Goal: Find specific page/section: Find specific page/section

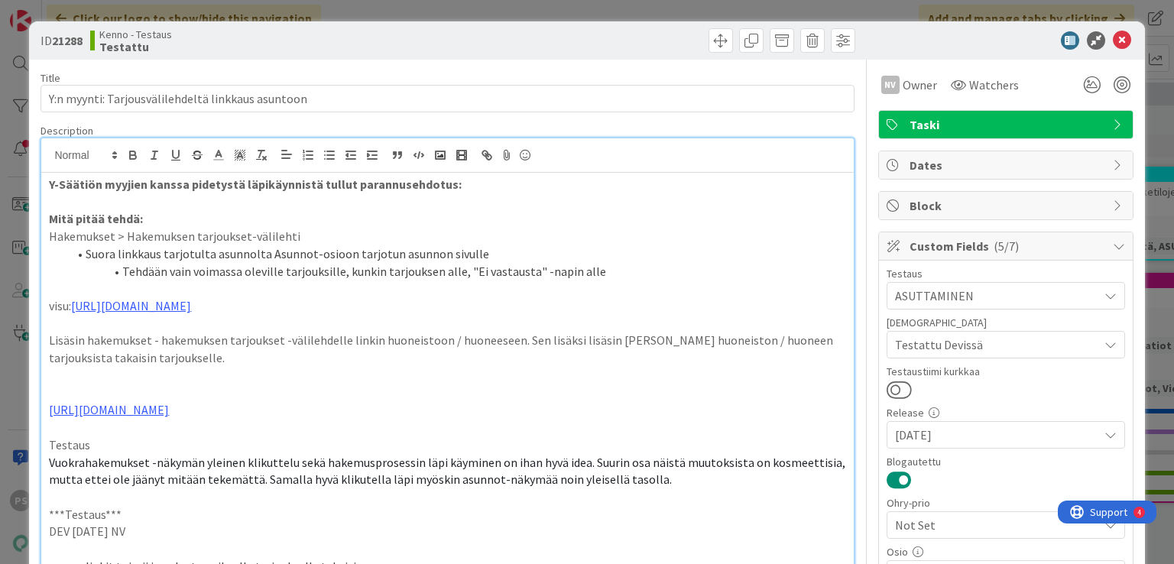
click at [1113, 40] on icon at bounding box center [1122, 40] width 18 height 18
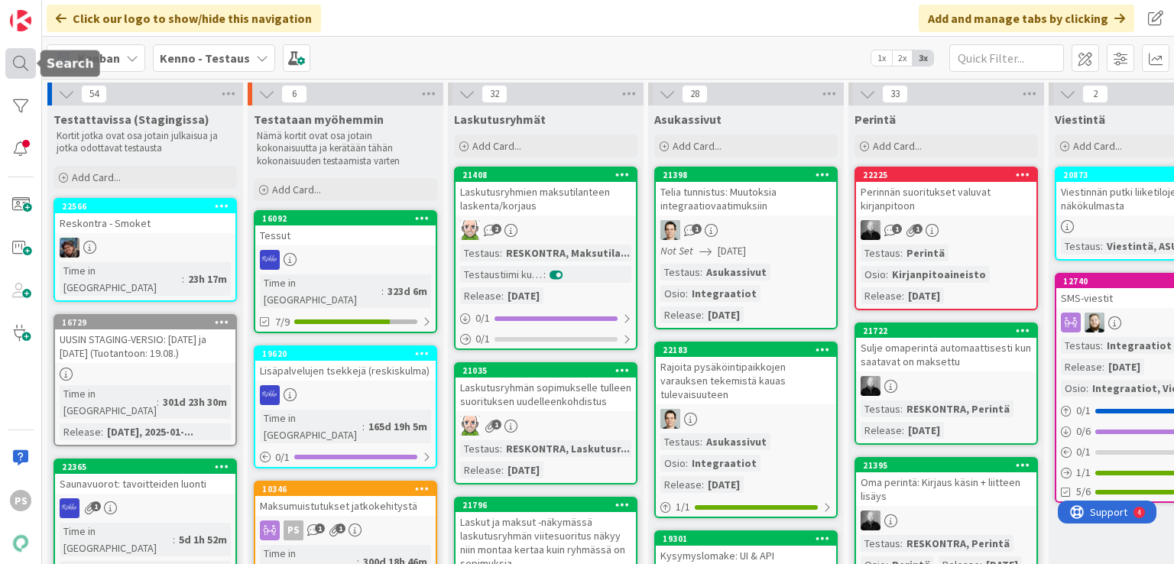
click at [15, 54] on div at bounding box center [20, 63] width 31 height 31
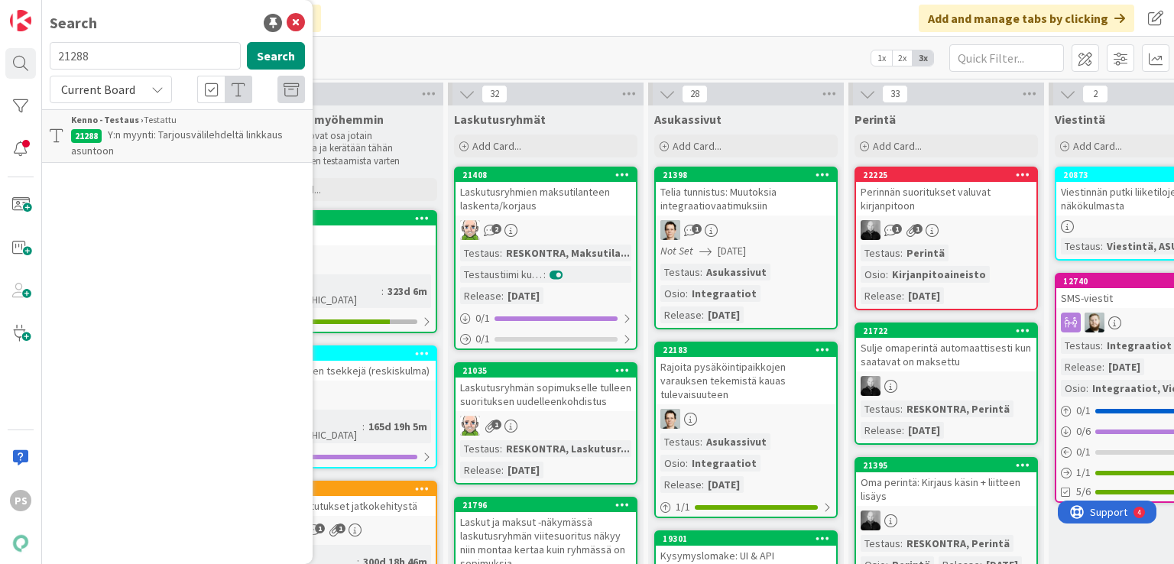
drag, startPoint x: 101, startPoint y: 56, endPoint x: 24, endPoint y: 46, distance: 77.1
click at [23, 50] on div "PS Search 21288 Search Current Board Kenno - Testaus › Testattu 21288 Y:n myynt…" at bounding box center [21, 282] width 42 height 564
type input "luotto"
click at [130, 91] on span "Current Board" at bounding box center [98, 89] width 74 height 15
click at [107, 154] on span "All Boards" at bounding box center [137, 152] width 159 height 23
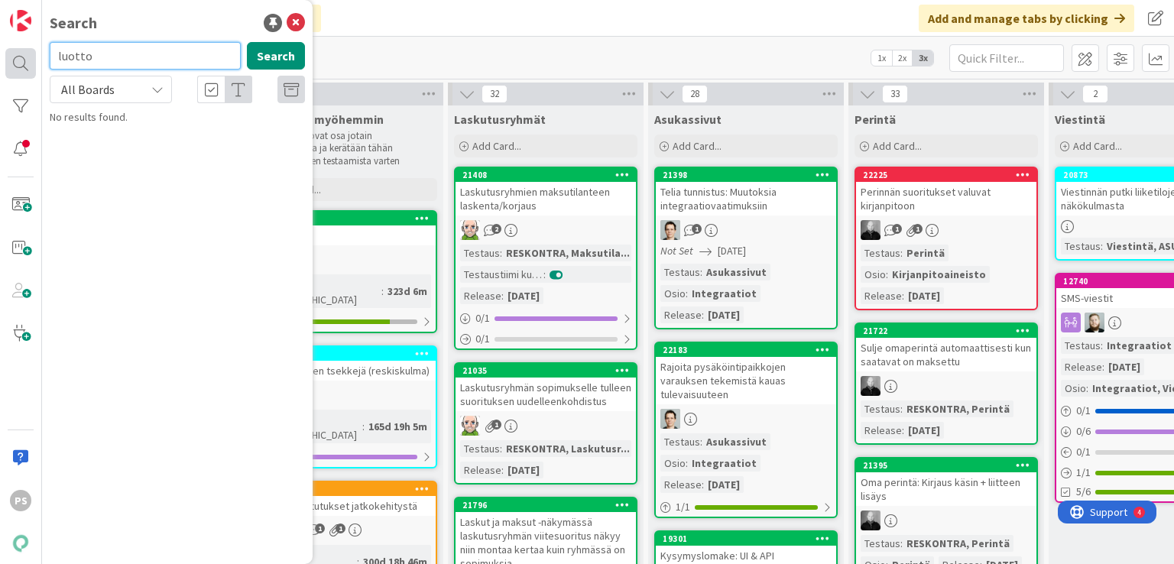
drag, startPoint x: 131, startPoint y: 57, endPoint x: 16, endPoint y: 53, distance: 114.7
click at [8, 57] on div "PS Search luotto Search All Boards Current Board All Boards No results found." at bounding box center [21, 282] width 42 height 564
click at [297, 22] on icon at bounding box center [296, 23] width 18 height 18
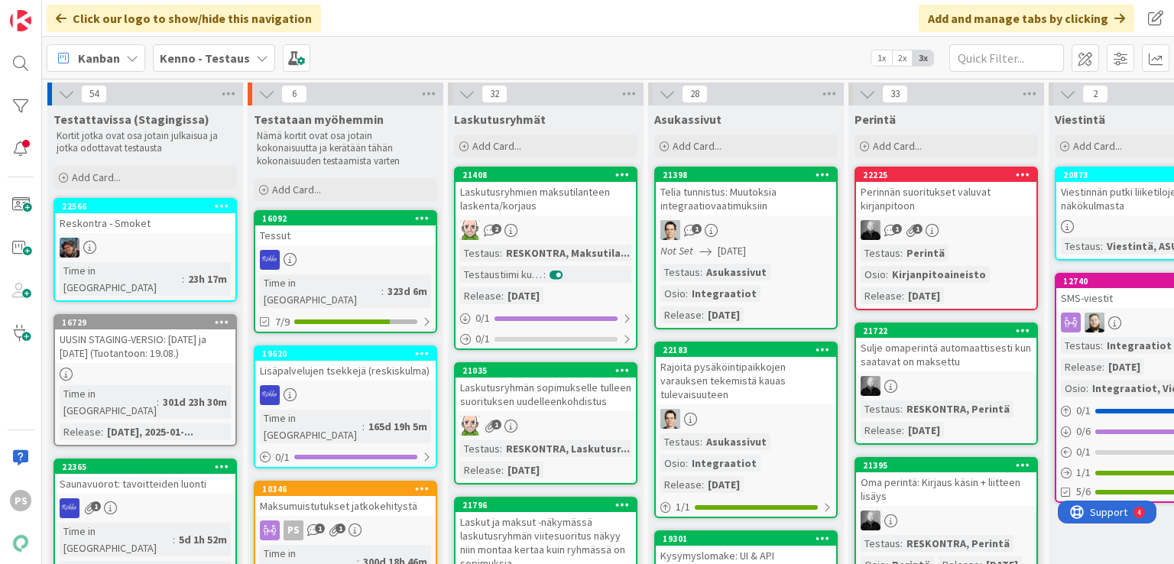
click at [256, 57] on icon at bounding box center [262, 58] width 12 height 12
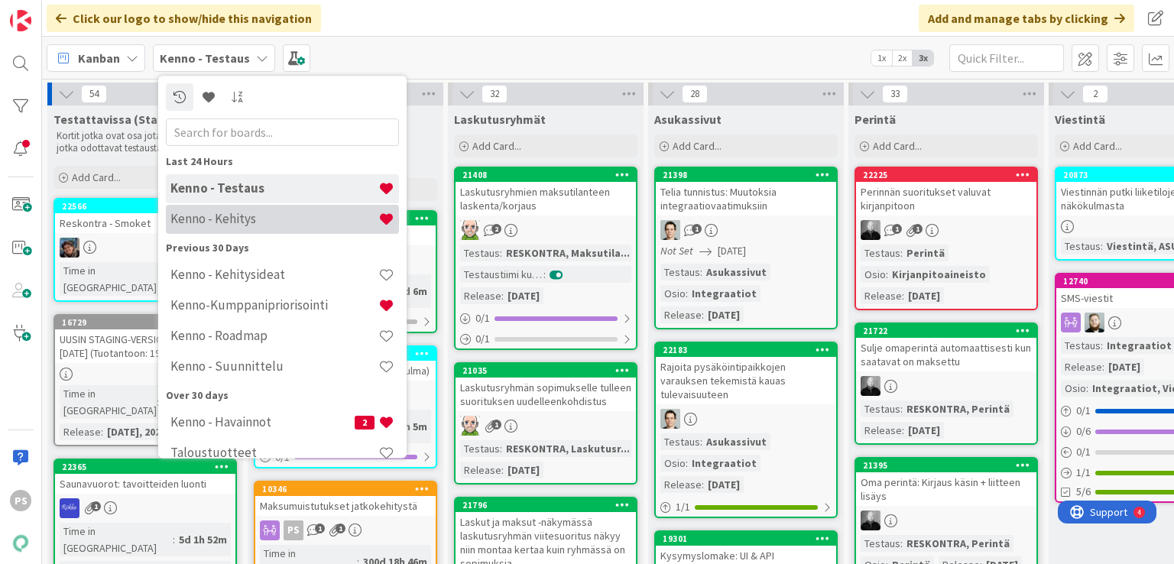
click at [261, 221] on h4 "Kenno - Kehitys" at bounding box center [274, 219] width 208 height 15
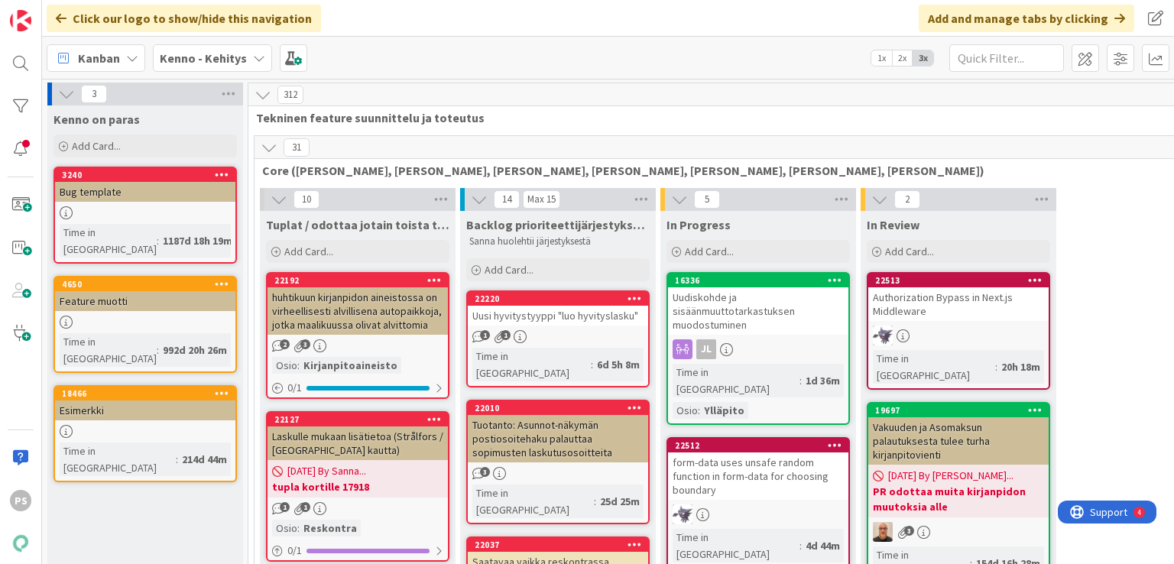
click at [253, 54] on icon at bounding box center [259, 58] width 12 height 12
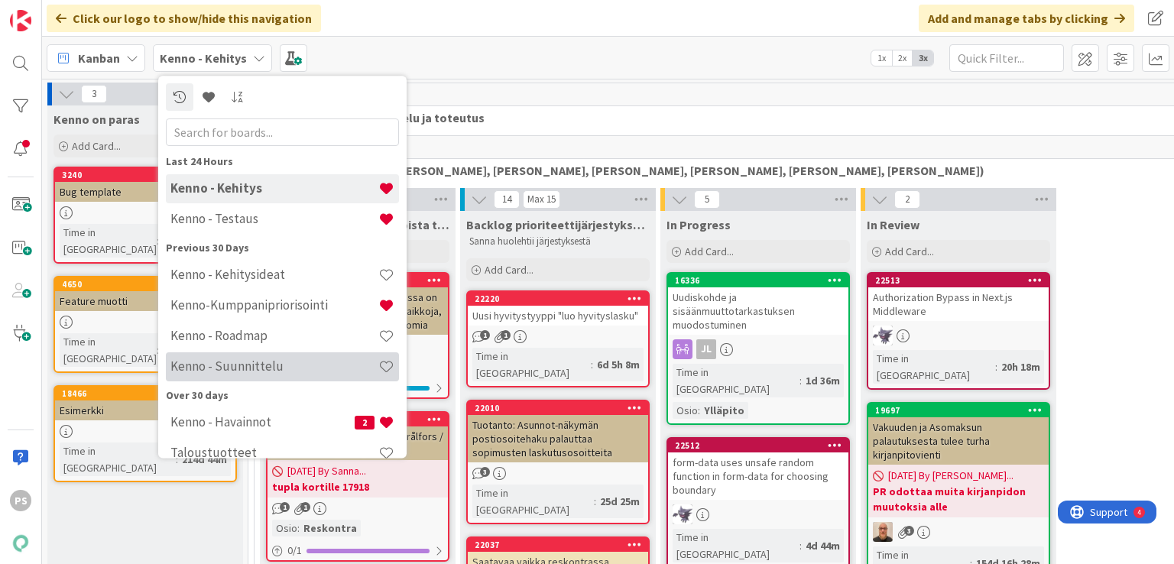
click at [279, 366] on h4 "Kenno - Suunnittelu" at bounding box center [274, 366] width 208 height 15
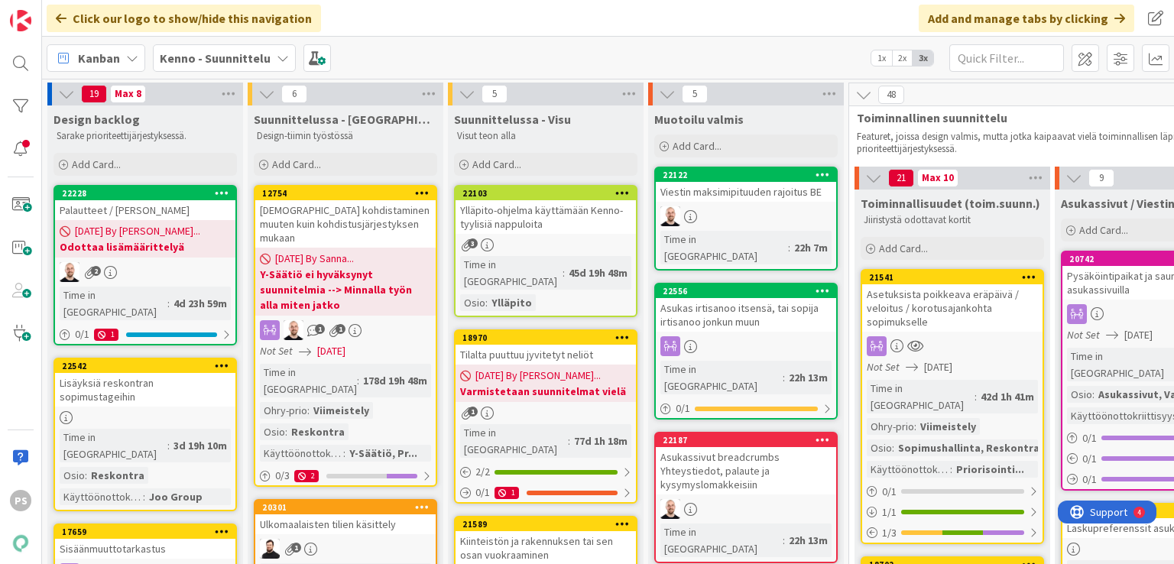
click at [277, 57] on icon at bounding box center [283, 58] width 12 height 12
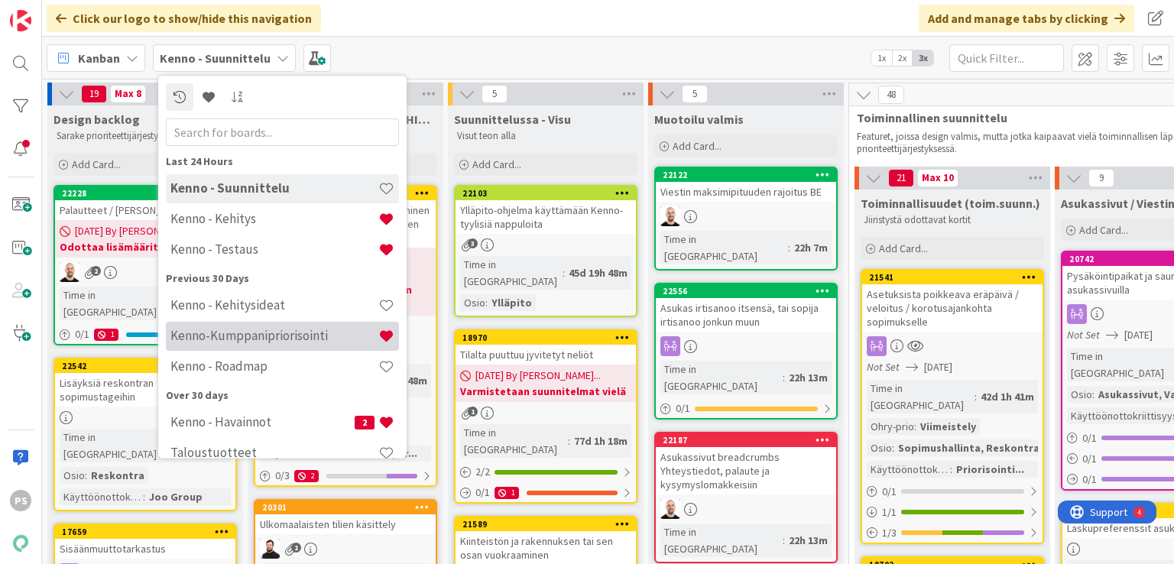
click at [290, 329] on h4 "Kenno-Kumppanipriorisointi" at bounding box center [274, 336] width 208 height 15
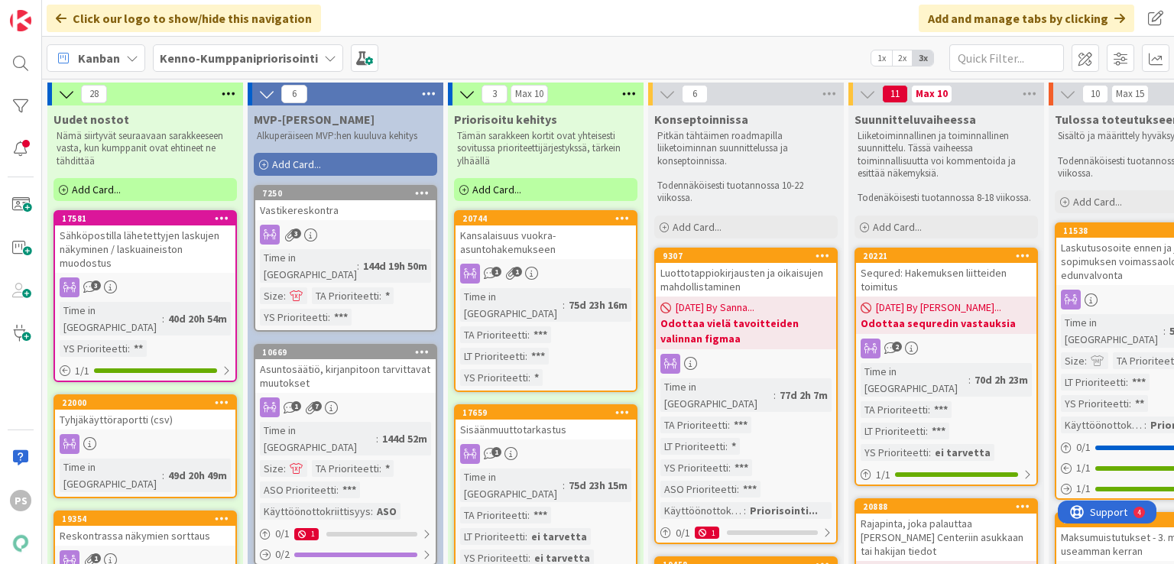
click at [741, 275] on div "Luottotappiokirjausten ja oikaisujen mahdollistaminen" at bounding box center [746, 280] width 180 height 34
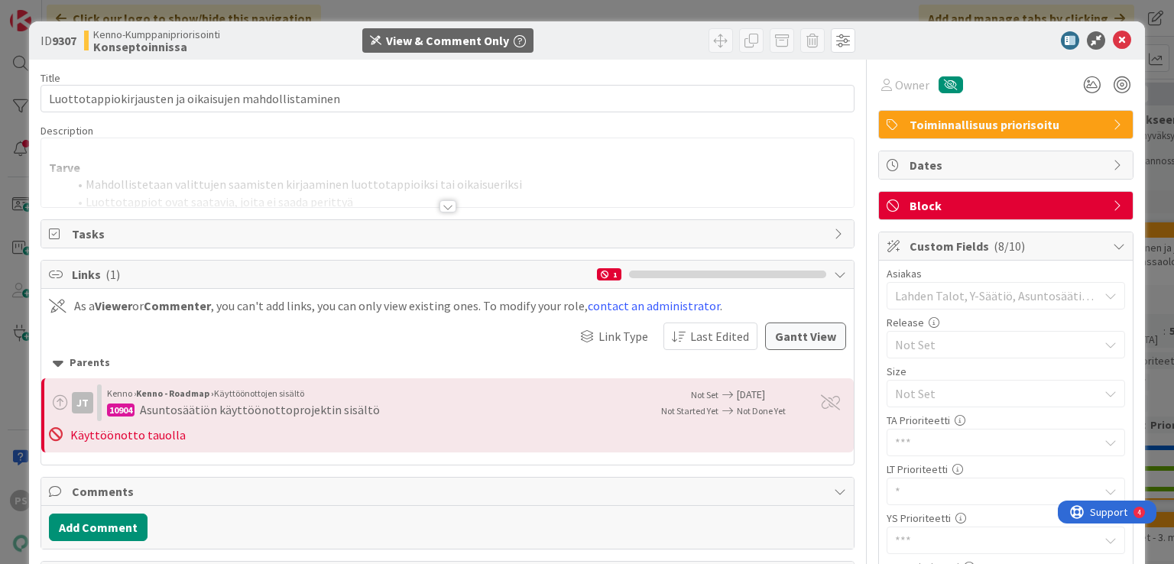
click at [444, 206] on div at bounding box center [448, 206] width 17 height 12
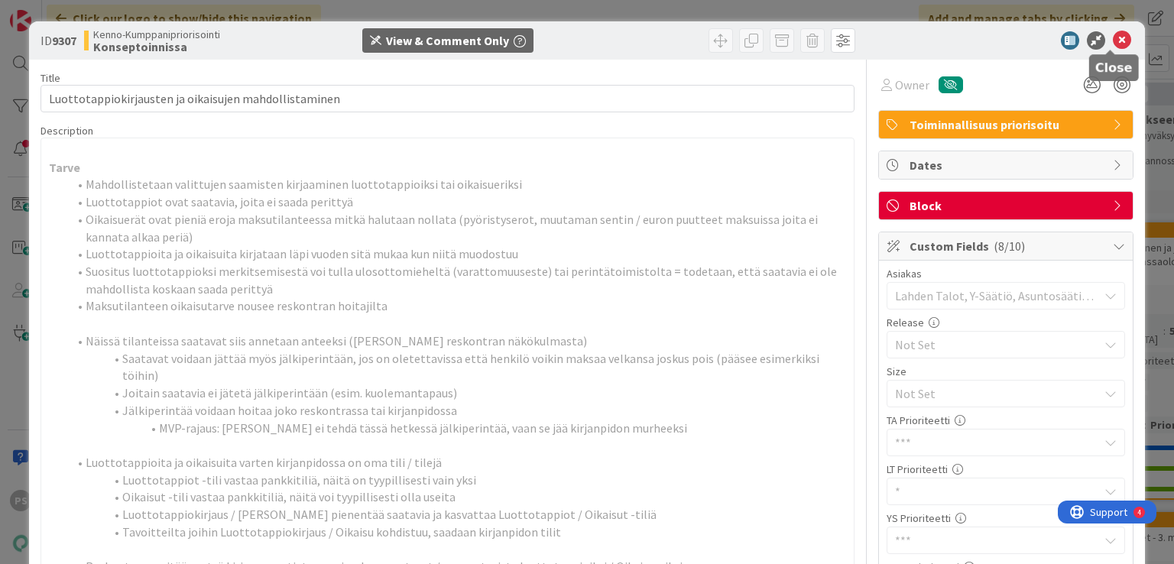
click at [1113, 36] on icon at bounding box center [1122, 40] width 18 height 18
